Goal: Task Accomplishment & Management: Use online tool/utility

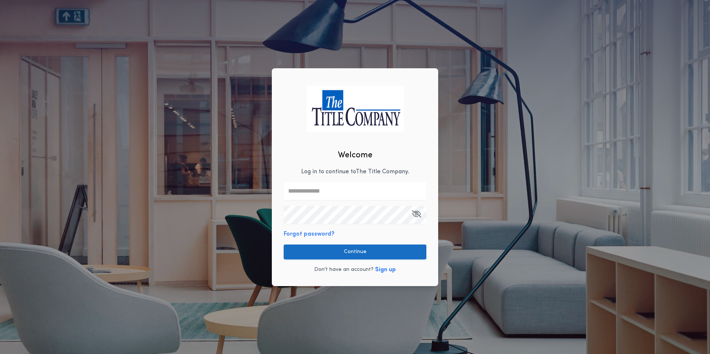
type input "**********"
click at [339, 246] on button "Continue" at bounding box center [355, 252] width 143 height 15
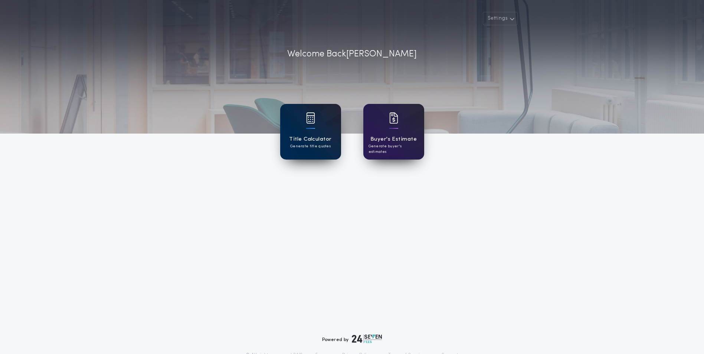
click at [303, 119] on div "Title Calculator Generate title quotes" at bounding box center [310, 132] width 61 height 56
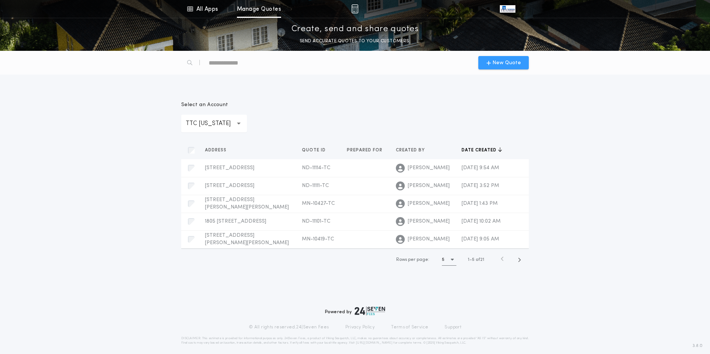
click at [510, 61] on span "New Quote" at bounding box center [506, 63] width 29 height 8
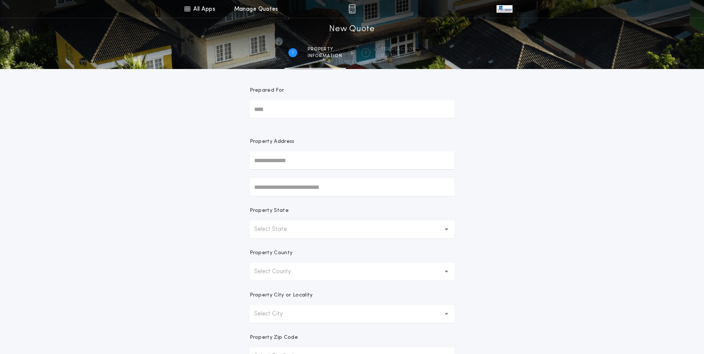
click at [290, 160] on input "text" at bounding box center [352, 161] width 205 height 18
click at [301, 174] on button "[STREET_ADDRESS]" at bounding box center [352, 175] width 205 height 11
type input "**********"
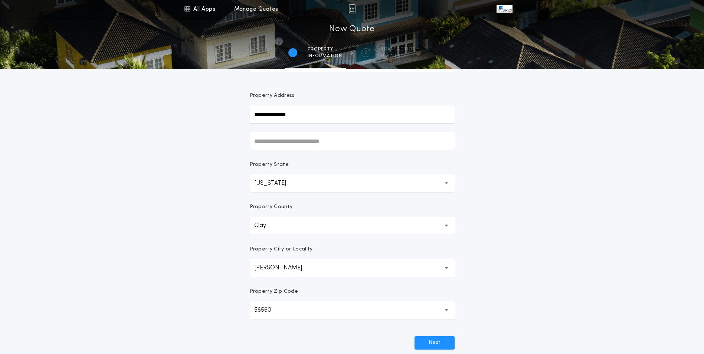
scroll to position [74, 0]
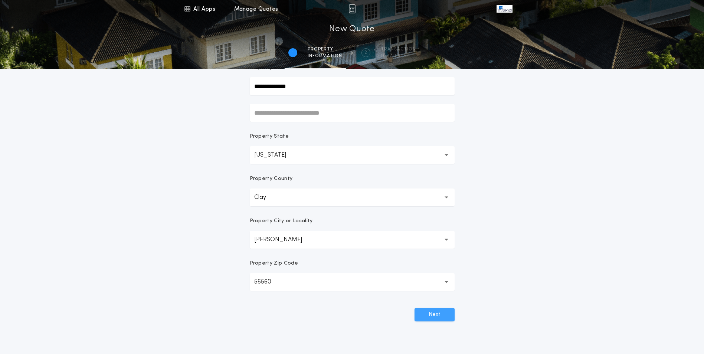
click at [442, 318] on button "Next" at bounding box center [435, 314] width 40 height 13
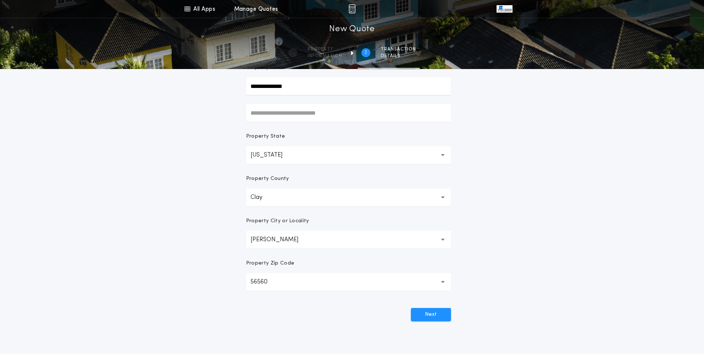
scroll to position [0, 0]
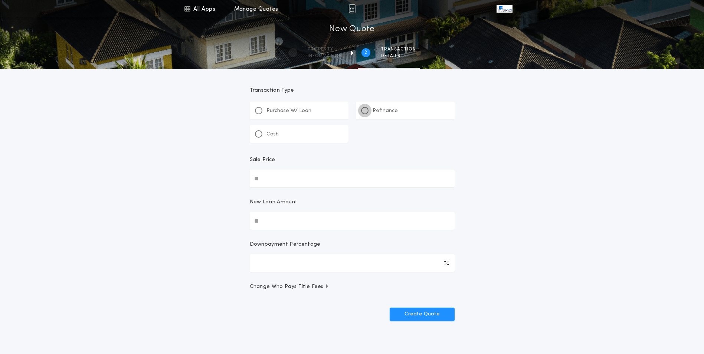
click at [367, 113] on div at bounding box center [364, 110] width 7 height 7
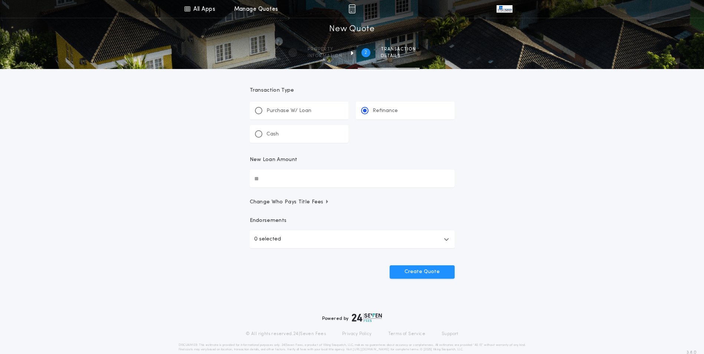
drag, startPoint x: 288, startPoint y: 176, endPoint x: 286, endPoint y: 179, distance: 4.2
click at [288, 176] on input "New Loan Amount" at bounding box center [352, 179] width 205 height 18
type input "********"
click at [335, 244] on button "0 selected" at bounding box center [352, 240] width 205 height 18
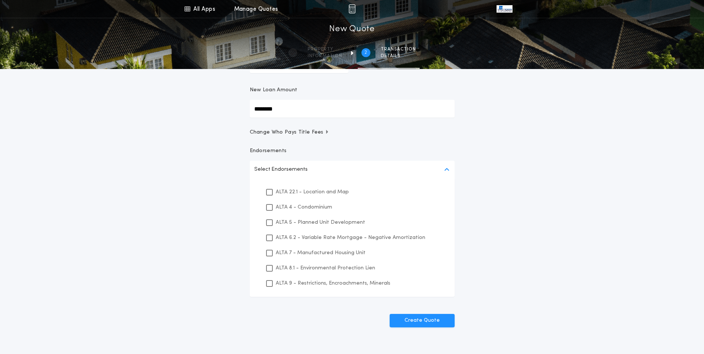
scroll to position [99, 0]
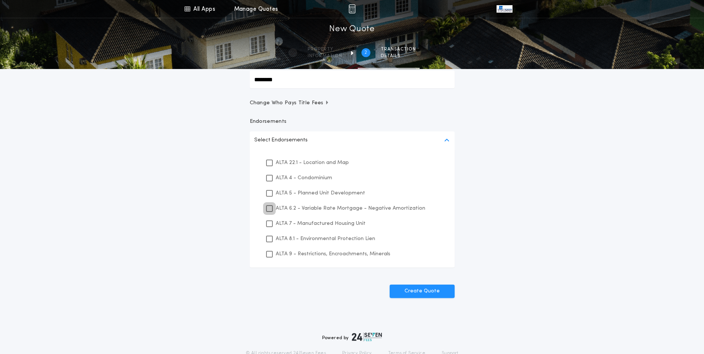
click at [268, 208] on icon at bounding box center [269, 208] width 4 height 5
click at [268, 241] on icon at bounding box center [269, 239] width 4 height 5
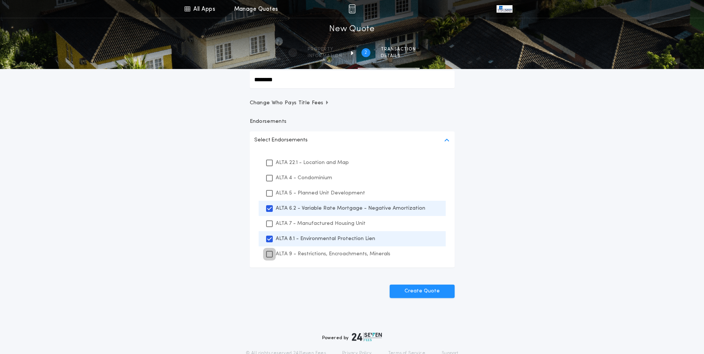
click at [269, 254] on icon at bounding box center [269, 254] width 4 height 5
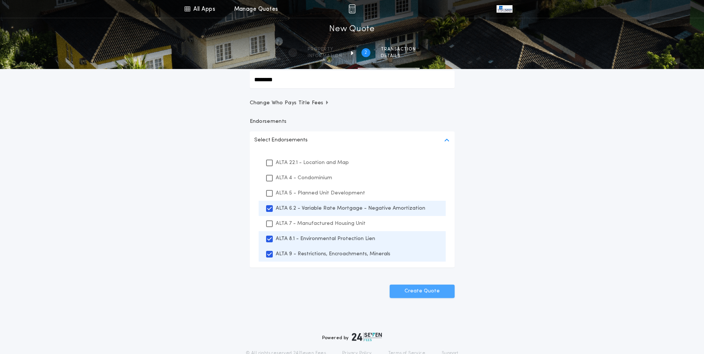
click at [433, 292] on button "Create Quote" at bounding box center [422, 291] width 65 height 13
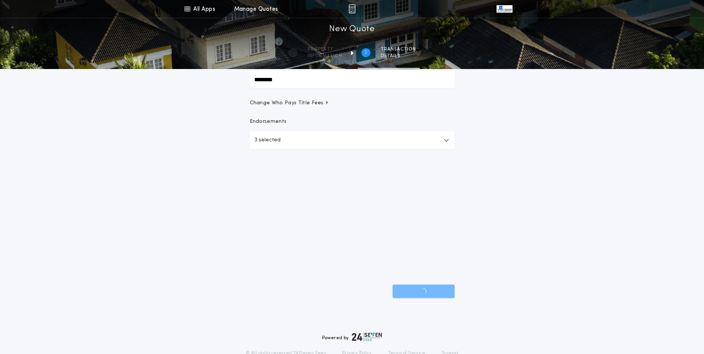
scroll to position [13, 0]
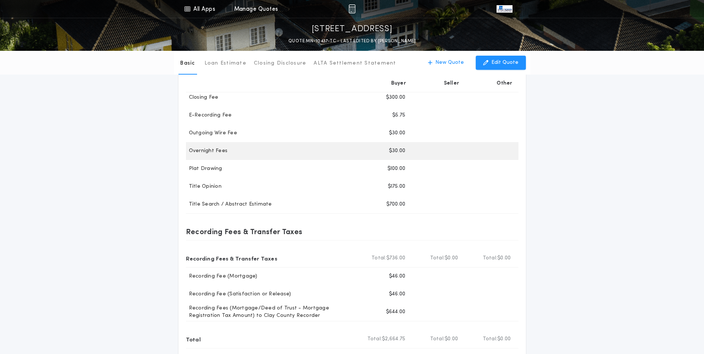
scroll to position [173, 0]
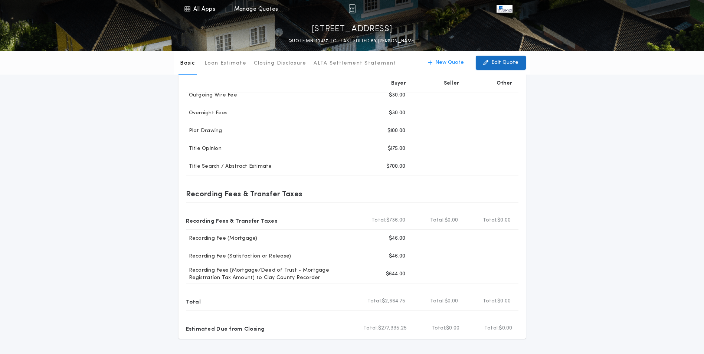
click at [498, 63] on p "Edit Quote" at bounding box center [505, 62] width 27 height 7
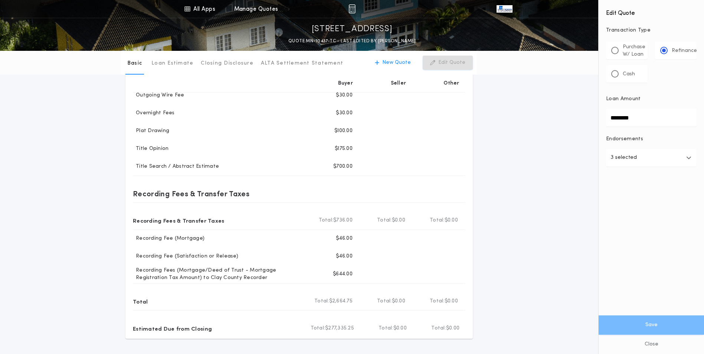
drag, startPoint x: 647, startPoint y: 120, endPoint x: 587, endPoint y: 124, distance: 59.6
click at [587, 124] on div "All Apps Title Calculator Buyer's Estimate Menu All Apps Manage Quotes [STREET_…" at bounding box center [352, 127] width 704 height 600
type input "********"
click at [671, 322] on button "Save" at bounding box center [651, 325] width 105 height 19
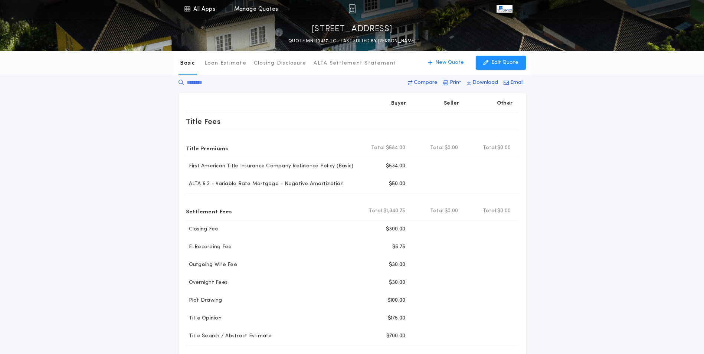
scroll to position [0, 0]
